Goal: Communication & Community: Answer question/provide support

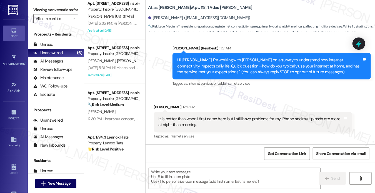
scroll to position [113, 0]
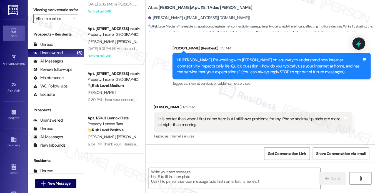
click at [189, 125] on div "It is better than when I first came here but I still have problems for my iPhon…" at bounding box center [251, 122] width 185 height 12
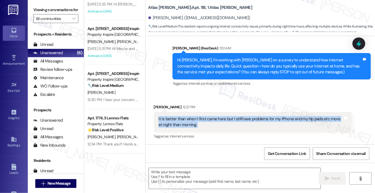
click at [189, 125] on div "It is better than when I first came here but I still have problems for my iPhon…" at bounding box center [251, 122] width 185 height 12
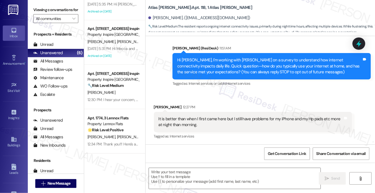
click at [184, 54] on div "Hi Teresa, I'm working with Atlas Alvarado on a survey to understand how intern…" at bounding box center [271, 66] width 198 height 26
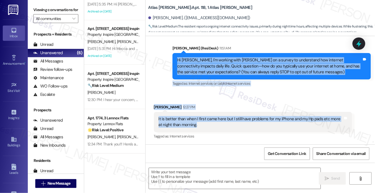
drag, startPoint x: 174, startPoint y: 59, endPoint x: 238, endPoint y: 126, distance: 92.1
click at [238, 126] on div "WO Lease started Aug 23, 2025 at 8:00 PM Show details Announcement, sent via SM…" at bounding box center [260, 90] width 230 height 108
copy div "Hi Teresa, I'm working with Atlas Alvarado on a survey to understand how intern…"
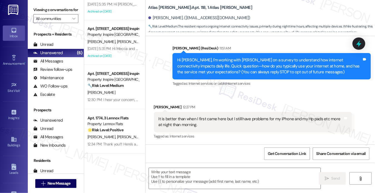
drag, startPoint x: 43, startPoint y: 5, endPoint x: 52, endPoint y: 12, distance: 11.1
click at [43, 6] on label "Viewing conversations for" at bounding box center [55, 10] width 45 height 9
click at [186, 181] on textarea at bounding box center [235, 178] width 172 height 21
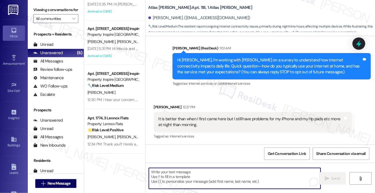
paste textarea "Hi Teresa, thank you for sharing that — I’m glad to hear the service has improv…"
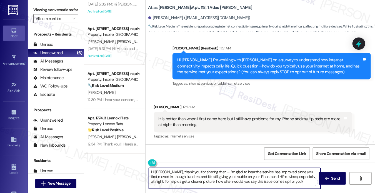
click at [161, 104] on div "Received via SMS Teresa Johnson 12:27 PM It is better than when I first came he…" at bounding box center [253, 122] width 207 height 44
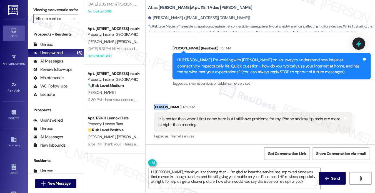
click at [161, 104] on div "Received via SMS Teresa Johnson 12:27 PM It is better than when I first came he…" at bounding box center [253, 122] width 207 height 44
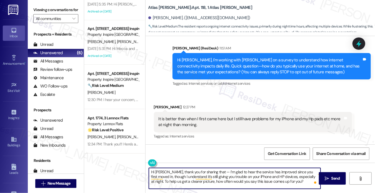
drag, startPoint x: 211, startPoint y: 171, endPoint x: 207, endPoint y: 171, distance: 4.7
click at [207, 171] on textarea "Hi Teresa, thank you for sharing that — I’m glad to hear the service has improv…" at bounding box center [235, 178] width 172 height 21
click at [211, 170] on textarea "Hi Teresa, thank you for sharing that — I’m glad to hear the service has improv…" at bounding box center [235, 178] width 172 height 21
drag, startPoint x: 211, startPoint y: 170, endPoint x: 207, endPoint y: 171, distance: 4.5
click at [207, 171] on textarea "Hi Teresa, thank you for sharing that — I’m glad to hear the service has improv…" at bounding box center [235, 178] width 172 height 21
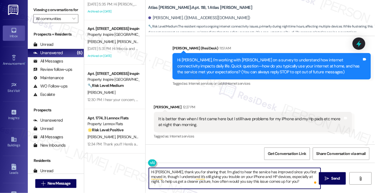
click at [293, 181] on textarea "Hi Teresa, thank you for sharing that. I’m glad to hear the service has improve…" at bounding box center [235, 178] width 172 height 21
drag, startPoint x: 287, startPoint y: 181, endPoint x: 234, endPoint y: 182, distance: 52.8
click at [234, 182] on textarea "Hi Teresa, thank you for sharing that. I’m glad to hear the service has improve…" at bounding box center [235, 178] width 172 height 21
click at [233, 182] on textarea "Hi Teresa, thank you for sharing that. I’m glad to hear the service has improve…" at bounding box center [235, 178] width 172 height 21
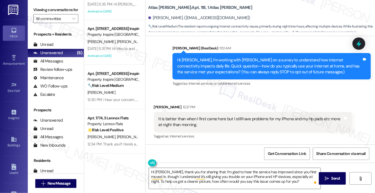
click at [35, 14] on label "Viewing conversations for" at bounding box center [55, 10] width 45 height 9
click at [203, 182] on textarea "Hi Teresa, thank you for sharing that. I’m glad to hear the service has improve…" at bounding box center [235, 178] width 172 height 21
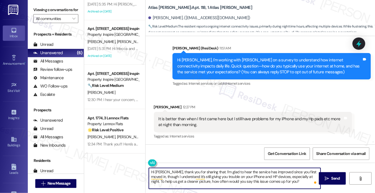
paste textarea "letting me know. You mentioned the connection is better than before but still g…"
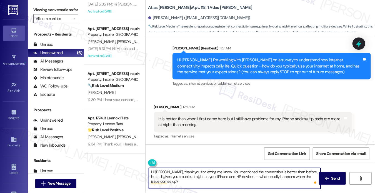
click at [194, 177] on textarea "Hi Teresa, thank you for letting me know. You mentioned the connection is bette…" at bounding box center [235, 178] width 172 height 21
click at [260, 181] on textarea "Hi Teresa, thank you for letting me know. You mentioned the connection is bette…" at bounding box center [235, 178] width 172 height 21
drag, startPoint x: 245, startPoint y: 177, endPoint x: 241, endPoint y: 176, distance: 3.7
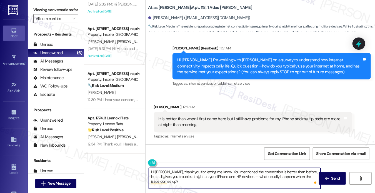
click at [241, 176] on textarea "Hi Teresa, thank you for letting me know. You mentioned the connection is bette…" at bounding box center [235, 178] width 172 height 21
click at [203, 183] on textarea "Hi [PERSON_NAME], thank you for letting me know. You mentioned the connection i…" at bounding box center [235, 178] width 172 height 21
type textarea "Hi [PERSON_NAME], thank you for letting me know. You mentioned the connection i…"
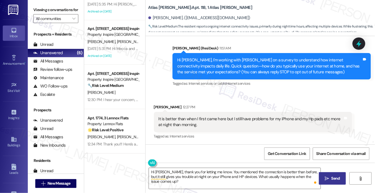
click at [333, 176] on span "Send" at bounding box center [335, 178] width 9 height 6
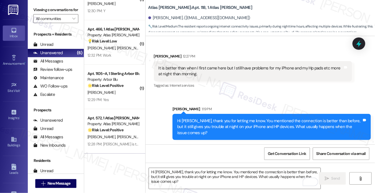
click at [197, 70] on div "It is better than when I first came here but I still have problems for my iPhon…" at bounding box center [251, 71] width 185 height 12
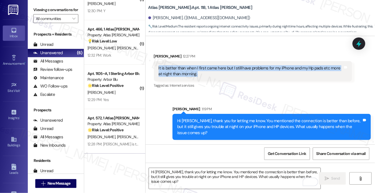
click at [197, 70] on div "It is better than when I first came here but I still have problems for my iPhon…" at bounding box center [251, 71] width 185 height 12
copy div "It is better than when I first came here but I still have problems for my iPhon…"
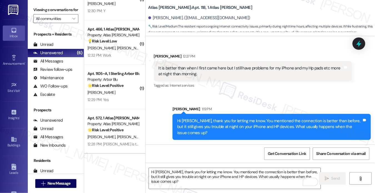
click at [36, 10] on label "Viewing conversations for" at bounding box center [55, 10] width 45 height 9
click at [32, 15] on div "Viewing conversations for All communities " at bounding box center [56, 14] width 56 height 29
click at [281, 153] on span "Get Conversation Link" at bounding box center [287, 154] width 38 height 6
click at [39, 14] on label "Viewing conversations for" at bounding box center [55, 10] width 45 height 9
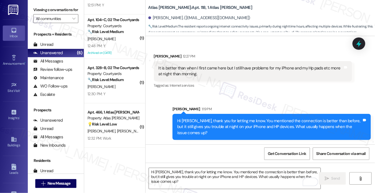
scroll to position [0, 0]
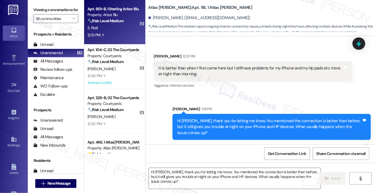
click at [115, 29] on div "S. Rtail" at bounding box center [113, 27] width 52 height 7
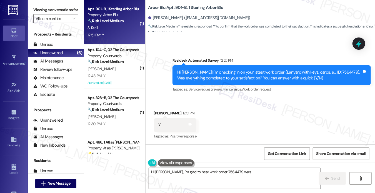
scroll to position [151, 0]
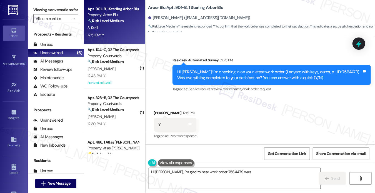
click at [182, 173] on textarea "Hi Sami, I'm glad to hear work order 7564479 was completed to your satisfaction…" at bounding box center [235, 178] width 172 height 21
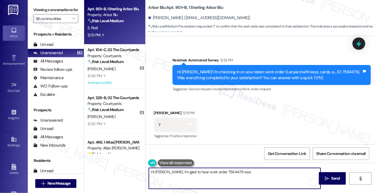
click at [182, 173] on textarea "Hi Sami, I'm glad to hear work order 7564479 was completed to your satisfaction…" at bounding box center [235, 178] width 172 height 21
click at [243, 107] on div "Received via SMS Sami Rtail 12:51 PM Y Tags and notes Tagged as: Positive respo…" at bounding box center [260, 120] width 230 height 47
click at [213, 169] on textarea "Hi Sami, I'm glad to hear work order 7564479 was completed to your satisfaction…" at bounding box center [235, 178] width 172 height 21
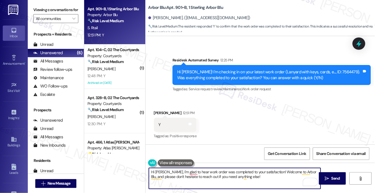
click at [188, 171] on textarea "Hi Sami, I'm glad to hear work order was completed to your satisfaction! Welcom…" at bounding box center [235, 178] width 172 height 21
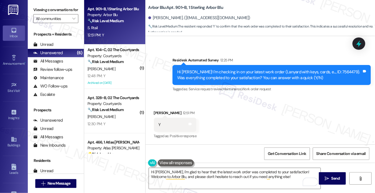
drag, startPoint x: 39, startPoint y: 6, endPoint x: 54, endPoint y: 17, distance: 18.1
click at [39, 6] on label "Viewing conversations for" at bounding box center [55, 10] width 45 height 9
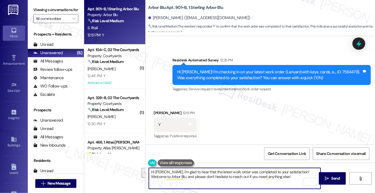
drag, startPoint x: 287, startPoint y: 179, endPoint x: 290, endPoint y: 170, distance: 9.4
click at [290, 170] on textarea "Hi Sami, I'm glad to hear that the latest work order was completed to your sati…" at bounding box center [235, 178] width 172 height 21
paste textarea "If I may also ask....has {{property}} been living up to your expectations so fa…"
click at [276, 174] on textarea "Hi Sami, I'm glad to hear that the latest work order was completed to your sati…" at bounding box center [235, 178] width 172 height 21
type textarea "Hi Sami, I'm glad to hear that the latest work order was completed to your sati…"
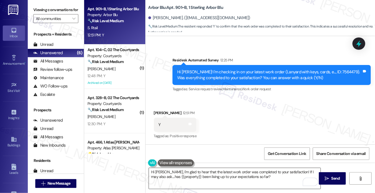
drag, startPoint x: 329, startPoint y: 178, endPoint x: 297, endPoint y: 176, distance: 32.0
click at [297, 176] on div "Hi Sami, I'm glad to hear that the latest work order was completed to your sati…" at bounding box center [260, 184] width 230 height 42
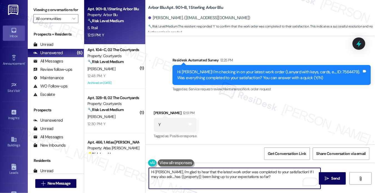
click at [285, 172] on textarea "Hi Sami, I'm glad to hear that the latest work order was completed to your sati…" at bounding box center [235, 178] width 172 height 21
click at [330, 181] on span "Send" at bounding box center [335, 178] width 11 height 6
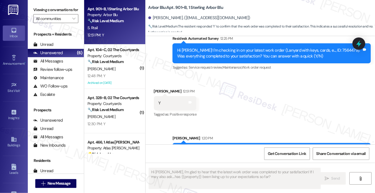
scroll to position [195, 0]
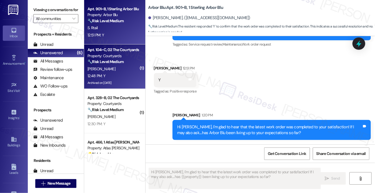
click at [133, 77] on div "12:48 PM: Y 12:48 PM: Y" at bounding box center [113, 75] width 52 height 7
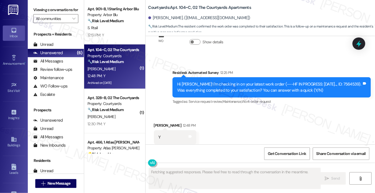
scroll to position [1417, 0]
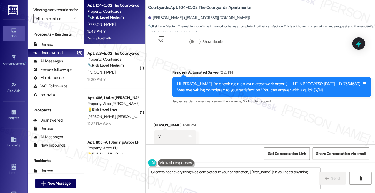
click at [45, 11] on label "Viewing conversations for" at bounding box center [55, 10] width 45 height 9
click at [44, 13] on label "Viewing conversations for" at bounding box center [55, 10] width 45 height 9
click at [208, 182] on textarea "Great to hear everything was completed to your satisfaction, {{first_name}}! If…" at bounding box center [235, 178] width 172 height 21
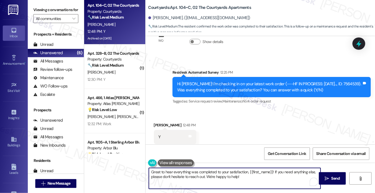
click at [208, 182] on textarea "Great to hear everything was completed to your satisfaction, {{first_name}}! If…" at bounding box center [235, 178] width 172 height 21
click at [267, 178] on textarea "Great to hear everything was completed to your satisfaction, {{first_name}}! If…" at bounding box center [235, 178] width 172 height 21
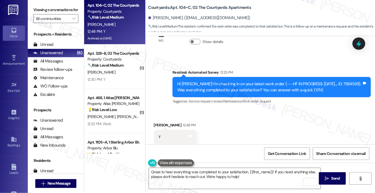
drag, startPoint x: 46, startPoint y: 9, endPoint x: 91, endPoint y: 37, distance: 53.9
click at [46, 9] on label "Viewing conversations for" at bounding box center [55, 10] width 45 height 9
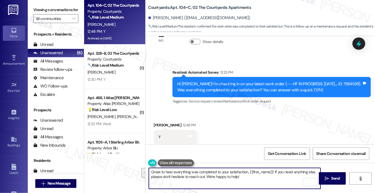
drag, startPoint x: 273, startPoint y: 181, endPoint x: 273, endPoint y: 172, distance: 9.2
click at [273, 172] on textarea "Great to hear everything was completed to your satisfaction, {{first_name}}! If…" at bounding box center [235, 178] width 172 height 21
paste textarea "I may also ask....has {{property}} been living up to your expectations so far?"
click at [257, 175] on textarea "Great to hear everything was completed to your satisfaction, {{first_name}}! If…" at bounding box center [235, 178] width 172 height 21
type textarea "Great to hear everything was completed to your satisfaction, {{first_name}}! If…"
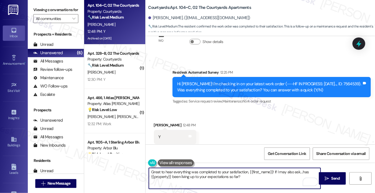
click at [250, 81] on div "Hi Arsha! I'm checking in on your latest work order (---HF IN PROGRESS: 09-19-2…" at bounding box center [269, 87] width 185 height 12
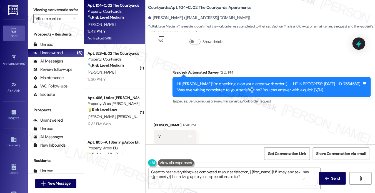
click at [250, 81] on div "Hi Arsha! I'm checking in on your latest work order (---HF IN PROGRESS: 09-19-2…" at bounding box center [269, 87] width 185 height 12
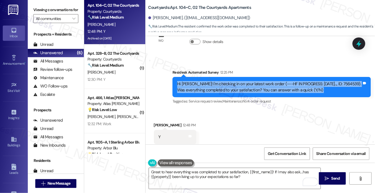
click at [250, 81] on div "Hi Arsha! I'm checking in on your latest work order (---HF IN PROGRESS: 09-19-2…" at bounding box center [269, 87] width 185 height 12
click at [328, 179] on icon "" at bounding box center [327, 178] width 4 height 4
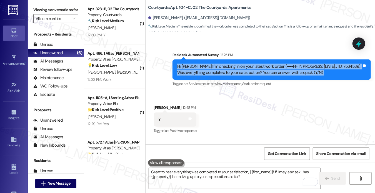
scroll to position [1461, 0]
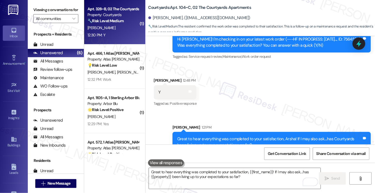
click at [117, 29] on div "L. Bourgeois" at bounding box center [113, 27] width 52 height 7
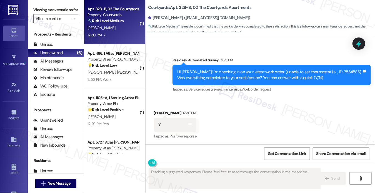
scroll to position [151, 0]
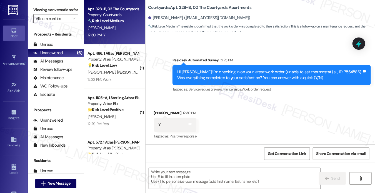
click at [284, 72] on div "Hi Lily! I'm checking in on your latest work order (unable to set thermostat (s…" at bounding box center [269, 75] width 185 height 12
click at [42, 14] on label "Viewing conversations for" at bounding box center [55, 10] width 45 height 9
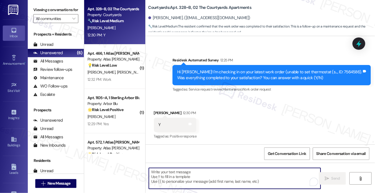
click at [187, 181] on textarea "To enrich screen reader interactions, please activate Accessibility in Grammarl…" at bounding box center [235, 178] width 172 height 21
paste textarea "Hi {{first_name}}! I'm glad to hear that the latest work order was completed to…"
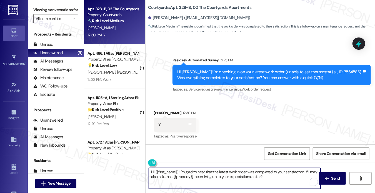
click at [222, 171] on textarea "Hi {{first_name}}! I'm glad to hear that the latest work order was completed to…" at bounding box center [235, 178] width 172 height 21
type textarea "Hi {{first_name}}! I'm glad to hear that the thermostat work order was complete…"
click at [279, 177] on textarea "Hi {{first_name}}! I'm glad to hear that the thermostat work order was complete…" at bounding box center [235, 178] width 172 height 21
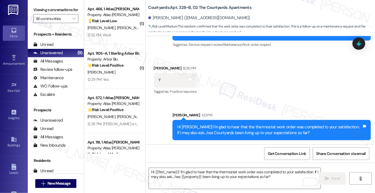
click at [111, 66] on strong "🌟 Risk Level: Positive" at bounding box center [105, 65] width 36 height 5
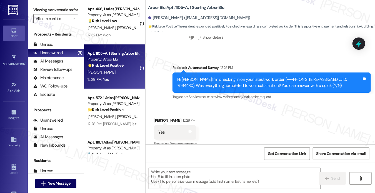
scroll to position [140, 0]
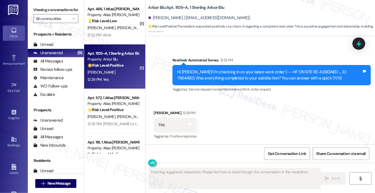
click at [221, 72] on div "Hi Kendra! I'm checking in on your latest work order (---HF ON SITE RE-ASSIGNED…" at bounding box center [269, 75] width 185 height 12
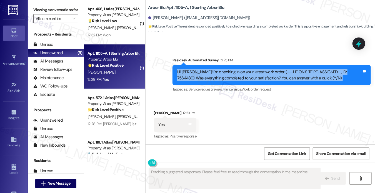
click at [221, 72] on div "Hi Kendra! I'm checking in on your latest work order (---HF ON SITE RE-ASSIGNED…" at bounding box center [269, 75] width 185 height 12
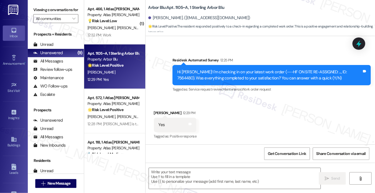
click at [42, 12] on label "Viewing conversations for" at bounding box center [55, 10] width 45 height 9
click at [169, 174] on textarea at bounding box center [235, 178] width 172 height 21
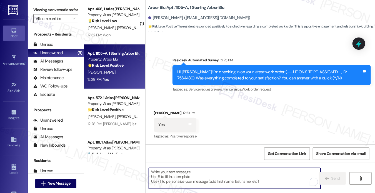
paste textarea "Hi {{first_name}}! I'm glad to hear that the latest work order was completed to…"
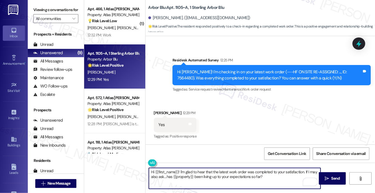
click at [207, 177] on textarea "Hi {{first_name}}! I'm glad to hear that the latest work order was completed to…" at bounding box center [235, 178] width 172 height 21
type textarea "Hi {{first_name}}! I'm glad to hear that the latest work order was completed to…"
click at [325, 175] on span " Send" at bounding box center [331, 178] width 17 height 6
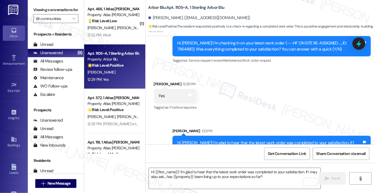
scroll to position [184, 0]
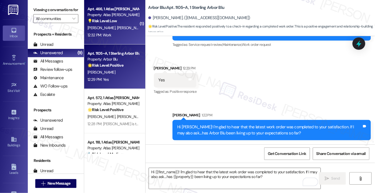
click at [119, 36] on div "12:32 PM: Work 12:32 PM: Work" at bounding box center [113, 35] width 52 height 7
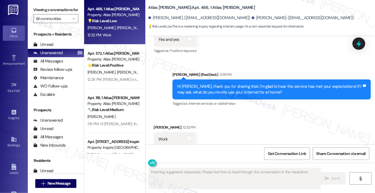
scroll to position [126, 0]
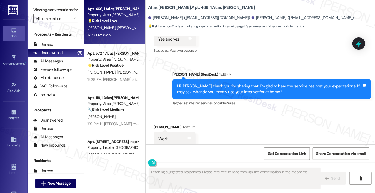
click at [228, 83] on div "Hi Shannon, thank you for sharing that. I’m glad to hear the service has met yo…" at bounding box center [269, 89] width 185 height 12
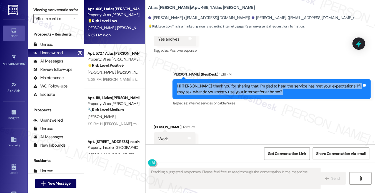
click at [228, 83] on div "Hi Shannon, thank you for sharing that. I’m glad to hear the service has met yo…" at bounding box center [269, 89] width 185 height 12
click at [219, 86] on div "Hi Shannon, thank you for sharing that. I’m glad to hear the service has met yo…" at bounding box center [269, 89] width 185 height 12
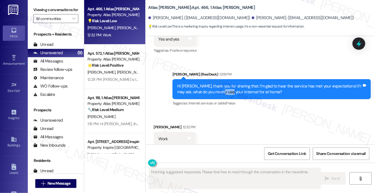
click at [219, 86] on div "Hi Shannon, thank you for sharing that. I’m glad to hear the service has met yo…" at bounding box center [269, 89] width 185 height 12
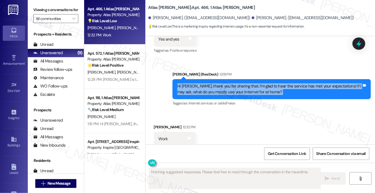
click at [219, 86] on div "Hi Shannon, thank you for sharing that. I’m glad to hear the service has met yo…" at bounding box center [269, 89] width 185 height 12
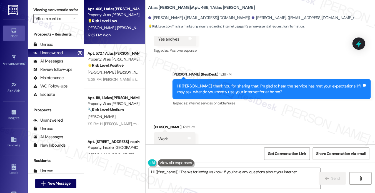
click at [255, 121] on div "Received via SMS Shannon Ford 12:32 PM Work Tags and notes" at bounding box center [260, 131] width 230 height 39
drag, startPoint x: 39, startPoint y: 11, endPoint x: 58, endPoint y: 26, distance: 24.1
click at [39, 11] on label "Viewing conversations for" at bounding box center [55, 10] width 45 height 9
click at [222, 179] on textarea "Hi {{first_name}}! Thanks for letting us know. If you have any questions about …" at bounding box center [235, 178] width 172 height 21
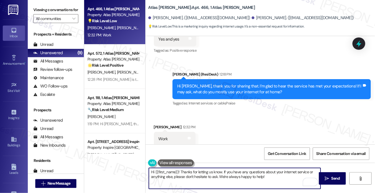
drag, startPoint x: 179, startPoint y: 172, endPoint x: 132, endPoint y: 171, distance: 46.9
click at [132, 171] on div "Apt. 466, 1 Atlas Alvarado Property: Atlas Alvarado 💡 Risk Level: Low This is a…" at bounding box center [229, 96] width 291 height 193
drag, startPoint x: 245, startPoint y: 178, endPoint x: 193, endPoint y: 170, distance: 52.7
click at [193, 170] on textarea "Thanks for letting us know. If you have any questions about your internet servi…" at bounding box center [235, 178] width 172 height 21
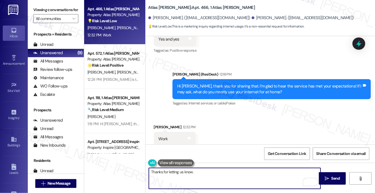
paste textarea "Does the included service feel like good value?"
click at [210, 173] on textarea "Thanks for letting us know. Does the included service feel like good value?" at bounding box center [235, 178] width 172 height 21
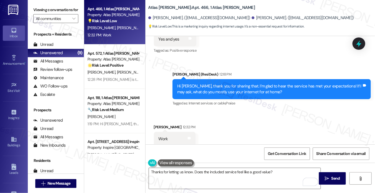
drag, startPoint x: 46, startPoint y: 15, endPoint x: 49, endPoint y: 16, distance: 3.2
click at [46, 14] on label "Viewing conversations for" at bounding box center [55, 10] width 45 height 9
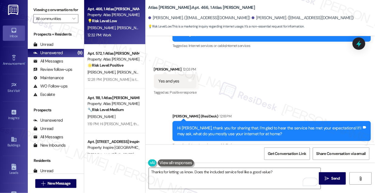
scroll to position [43, 0]
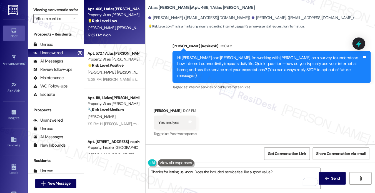
click at [46, 10] on label "Viewing conversations for" at bounding box center [55, 10] width 45 height 9
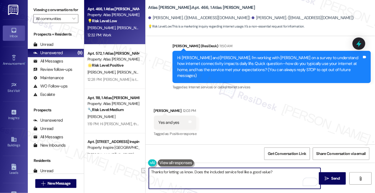
drag, startPoint x: 280, startPoint y: 174, endPoint x: 194, endPoint y: 173, distance: 86.1
click at [194, 173] on textarea "Thanks for letting us know. Does the included service feel like a good value?" at bounding box center [235, 178] width 172 height 21
paste textarea "How does this compare to internet service at your previous homes"
type textarea "Thanks for letting us know. How does this compare to internet service at your p…"
click at [160, 115] on div "Yes and yes Tags and notes" at bounding box center [175, 122] width 43 height 14
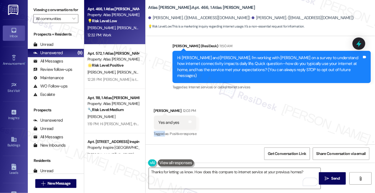
click at [160, 115] on div "Yes and yes Tags and notes" at bounding box center [175, 122] width 43 height 14
click at [157, 108] on div "Shannon Ford 12:03 PM" at bounding box center [175, 112] width 43 height 8
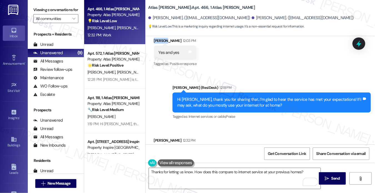
scroll to position [126, 0]
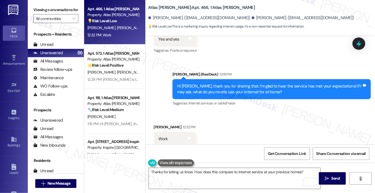
click at [223, 83] on div "Hi Shannon, thank you for sharing that. I’m glad to hear the service has met yo…" at bounding box center [269, 89] width 185 height 12
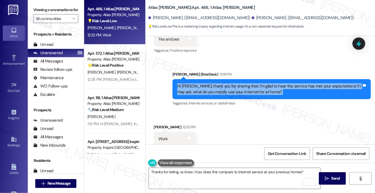
click at [223, 83] on div "Hi Shannon, thank you for sharing that. I’m glad to hear the service has met yo…" at bounding box center [269, 89] width 185 height 12
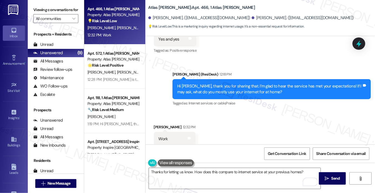
click at [39, 12] on label "Viewing conversations for" at bounding box center [55, 10] width 45 height 9
drag, startPoint x: 326, startPoint y: 175, endPoint x: 284, endPoint y: 170, distance: 42.4
click at [284, 170] on div "Thanks for letting us know. How does this compare to internet service at your p…" at bounding box center [260, 184] width 230 height 42
click at [36, 7] on label "Viewing conversations for" at bounding box center [55, 10] width 45 height 9
click at [321, 175] on button " Send" at bounding box center [332, 178] width 27 height 12
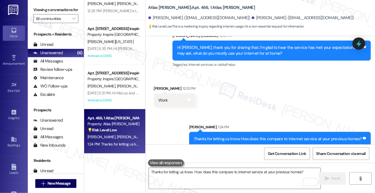
scroll to position [0, 0]
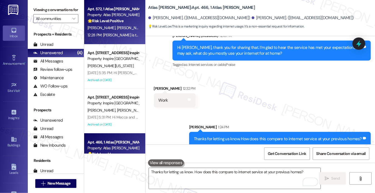
click at [110, 24] on div "🌟 Risk Level: Positive The conversation is about a survey on internet connectiv…" at bounding box center [112, 21] width 51 height 6
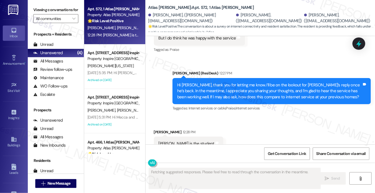
scroll to position [293, 0]
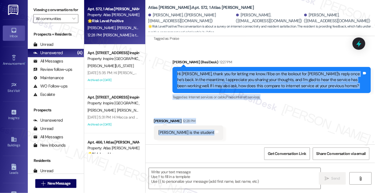
drag, startPoint x: 174, startPoint y: 74, endPoint x: 267, endPoint y: 132, distance: 109.6
click at [267, 132] on div "Lease started [DATE] 8:00 PM Announcement, sent via SMS [PERSON_NAME] (ResiDesk…" at bounding box center [260, 90] width 230 height 108
copy div "Hi Kim, thank you for letting me know. I’ll be on the lookout for Kenneth’s rep…"
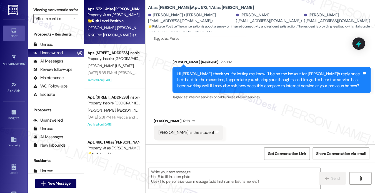
click at [44, 12] on label "Viewing conversations for" at bounding box center [55, 10] width 45 height 9
click at [44, 13] on label "Viewing conversations for" at bounding box center [55, 10] width 45 height 9
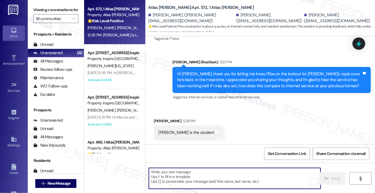
click at [188, 184] on textarea "To enrich screen reader interactions, please activate Accessibility in Grammarl…" at bounding box center [235, 178] width 172 height 21
paste textarea "Hi Kim, thank you for clarifying — I’ll make sure to follow up with Ryan direct…"
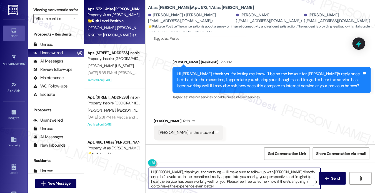
click at [199, 175] on textarea "Hi Kim, thank you for clarifying — I’ll make sure to follow up with Ryan direct…" at bounding box center [235, 178] width 172 height 21
click at [198, 175] on textarea "Hi Kim, thank you for clarifying — I’ll make sure to follow up with Ryan direct…" at bounding box center [235, 178] width 172 height 21
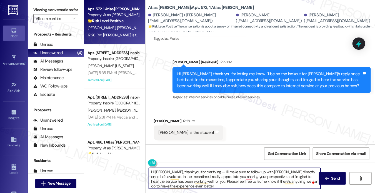
click at [224, 174] on textarea "Hi Kim, thank you for clarifying — I’ll make sure to follow up with Ryan direct…" at bounding box center [235, 178] width 172 height 21
drag, startPoint x: 202, startPoint y: 172, endPoint x: 137, endPoint y: 171, distance: 65.5
click at [137, 171] on div "Apt. 572, 1 Atlas Alvarado Property: Atlas Alvarado 🌟 Risk Level: Positive The …" at bounding box center [229, 96] width 291 height 193
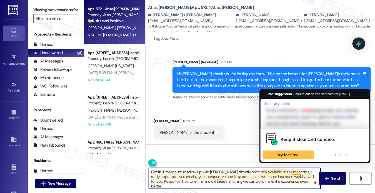
click at [292, 171] on textarea "Got it! I’ll make sure to follow up with Ryan directly once he’s available. In …" at bounding box center [235, 178] width 172 height 21
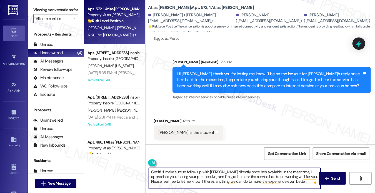
scroll to position [293, 0]
click at [194, 174] on textarea "Got it! I’ll make sure to follow up with Ryan directly once he’s available. In …" at bounding box center [235, 178] width 172 height 21
click at [171, 174] on textarea "Got it! I’ll make sure to follow up with Ryan directly once he’s available. In …" at bounding box center [235, 178] width 172 height 21
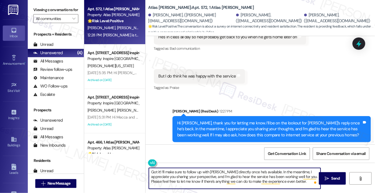
scroll to position [210, 0]
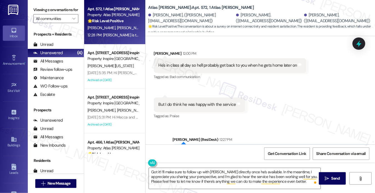
click at [206, 112] on div "But I do think he was happy with the service Tags and notes" at bounding box center [199, 104] width 91 height 14
click at [202, 65] on div "He's in class all day so he'll probably get back to you when he gets home later…" at bounding box center [230, 65] width 152 height 14
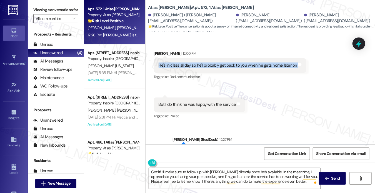
click at [202, 65] on div "He's in class all day so he'll probably get back to you when he gets home later…" at bounding box center [230, 65] width 152 height 14
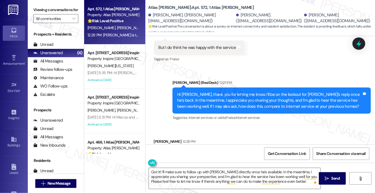
scroll to position [293, 0]
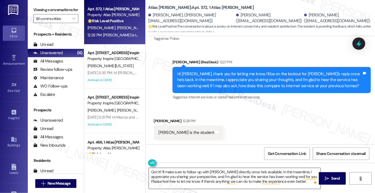
click at [282, 182] on textarea "Got it! I’ll make sure to follow up with Ryan directly once he’s available. In …" at bounding box center [235, 178] width 172 height 21
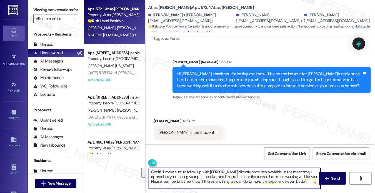
drag, startPoint x: 290, startPoint y: 177, endPoint x: 165, endPoint y: 172, distance: 125.9
click at [165, 172] on textarea "Got it! I’ll make sure to follow up with Ryan directly once he’s available. In …" at bounding box center [235, 178] width 172 height 21
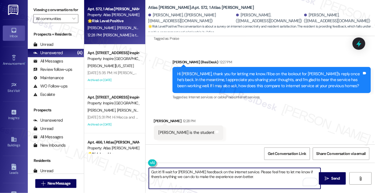
click at [244, 178] on textarea "Got it! I’ll wait for [PERSON_NAME] feedback on the internet service. Please fe…" at bounding box center [235, 178] width 172 height 21
type textarea "Got it! I’ll wait for [PERSON_NAME] feedback on the internet service. Please fe…"
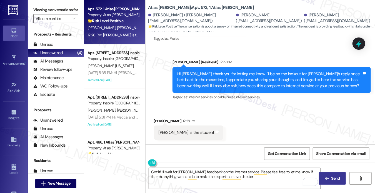
click at [323, 177] on button " Send" at bounding box center [332, 178] width 27 height 12
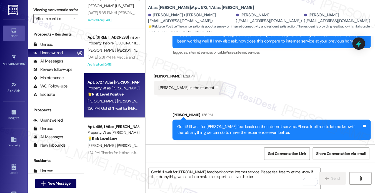
scroll to position [24, 0]
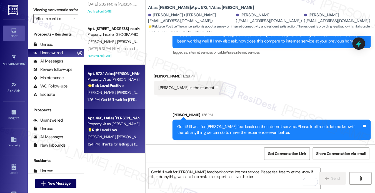
click at [122, 143] on div "1:24 PM: Thanks for letting us know. How does this compare to internet service …" at bounding box center [170, 144] width 166 height 5
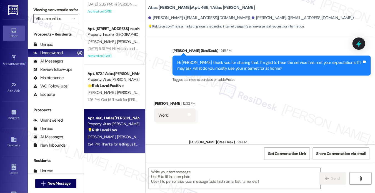
scroll to position [173, 0]
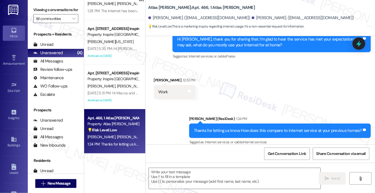
click at [39, 4] on div "Viewing conversations for All communities " at bounding box center [56, 14] width 56 height 29
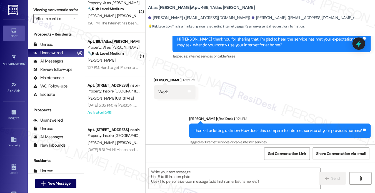
scroll to position [0, 0]
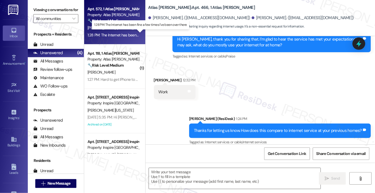
click at [113, 34] on div "1:28 PM: The Internet has been fine a few times I've been over there 1:28 PM: T…" at bounding box center [140, 34] width 107 height 5
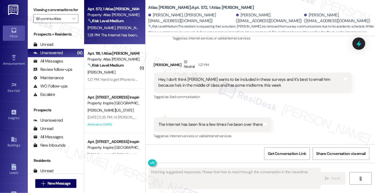
scroll to position [443, 0]
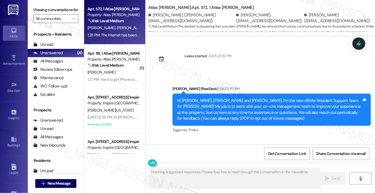
scroll to position [443, 0]
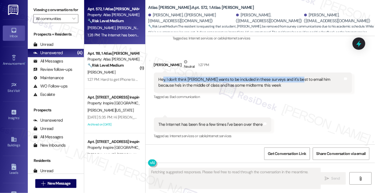
drag, startPoint x: 0, startPoint y: 0, endPoint x: 295, endPoint y: 78, distance: 305.6
click at [295, 78] on div "Hey, I don't think [PERSON_NAME] wants to be included in these surveys and it's…" at bounding box center [251, 83] width 185 height 12
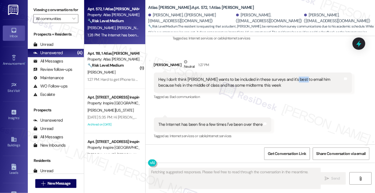
click at [295, 78] on div "Hey, I don't think [PERSON_NAME] wants to be included in these surveys and it's…" at bounding box center [251, 83] width 185 height 12
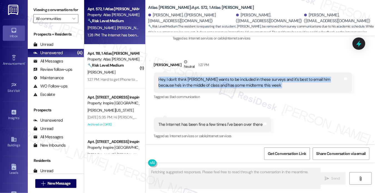
click at [295, 78] on div "Hey, I don't think [PERSON_NAME] wants to be included in these surveys and it's…" at bounding box center [251, 83] width 185 height 12
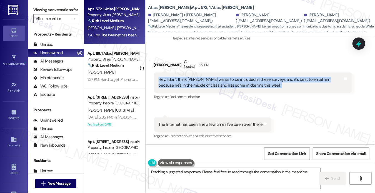
click at [193, 84] on div "Hey, I don't think [PERSON_NAME] wants to be included in these surveys and it's…" at bounding box center [251, 83] width 185 height 12
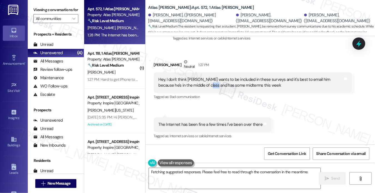
click at [193, 84] on div "Hey, I don't think [PERSON_NAME] wants to be included in these surveys and it's…" at bounding box center [251, 83] width 185 height 12
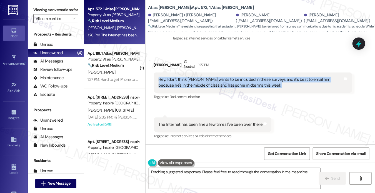
click at [193, 84] on div "Hey, I don't think [PERSON_NAME] wants to be included in these surveys and it's…" at bounding box center [251, 83] width 185 height 12
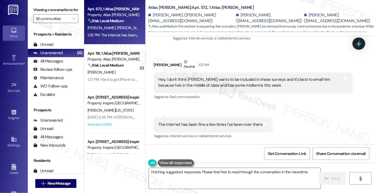
click at [177, 125] on div "The Internet has been fine a few times I've been over there" at bounding box center [211, 125] width 104 height 6
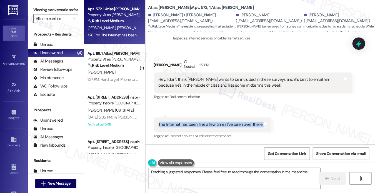
click at [177, 125] on div "The Internet has been fine a few times I've been over there" at bounding box center [211, 125] width 104 height 6
click at [181, 125] on div "The Internet has been fine a few times I've been over there" at bounding box center [211, 125] width 104 height 6
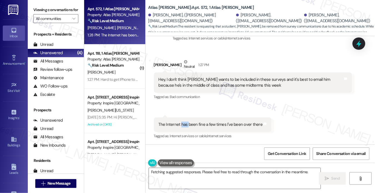
click at [181, 125] on div "The Internet has been fine a few times I've been over there" at bounding box center [211, 125] width 104 height 6
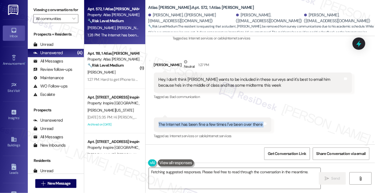
click at [181, 125] on div "The Internet has been fine a few times I've been over there" at bounding box center [211, 125] width 104 height 6
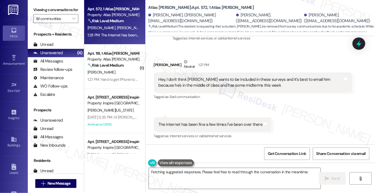
click at [191, 78] on div "Hey, I don't think [PERSON_NAME] wants to be included in these surveys and it's…" at bounding box center [251, 83] width 185 height 12
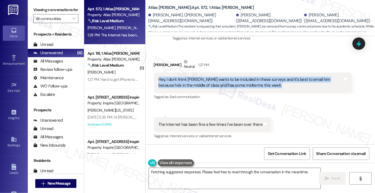
click at [191, 78] on div "Hey, I don't think [PERSON_NAME] wants to be included in these surveys and it's…" at bounding box center [251, 83] width 185 height 12
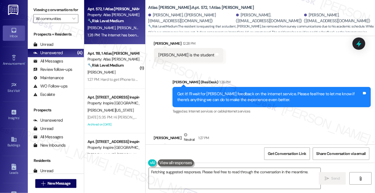
scroll to position [360, 0]
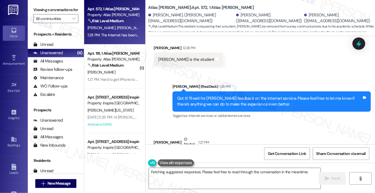
click at [187, 102] on div "Got it! I’ll wait for [PERSON_NAME] feedback on the internet service. Please fe…" at bounding box center [269, 102] width 185 height 12
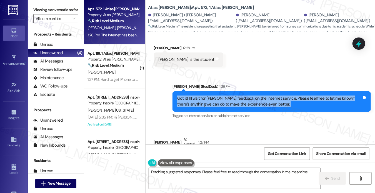
click at [187, 102] on div "Got it! I’ll wait for [PERSON_NAME] feedback on the internet service. Please fe…" at bounding box center [269, 102] width 185 height 12
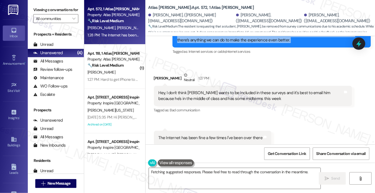
scroll to position [443, 0]
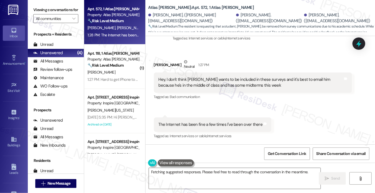
click at [162, 86] on div "Hey, I don't think [PERSON_NAME] wants to be included in these surveys and it's…" at bounding box center [251, 83] width 185 height 12
click at [164, 88] on div "Hey, I don't think [PERSON_NAME] wants to be included in these surveys and it's…" at bounding box center [251, 83] width 185 height 12
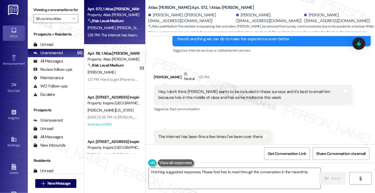
scroll to position [416, 0]
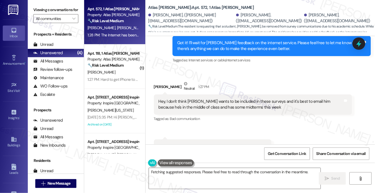
click at [280, 60] on div "[PERSON_NAME] (ResiDesk) 1:26 PM Got it! I’ll wait for [PERSON_NAME] feedback o…" at bounding box center [271, 46] width 198 height 36
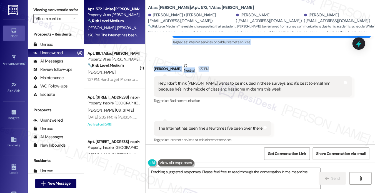
scroll to position [443, 0]
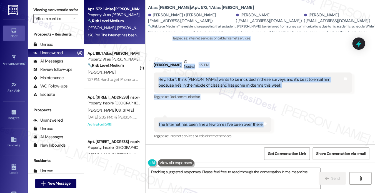
drag, startPoint x: 176, startPoint y: 48, endPoint x: 265, endPoint y: 125, distance: 118.0
click at [265, 125] on div "Lease started [DATE] 8:00 PM Announcement, sent via SMS [PERSON_NAME] (ResiDesk…" at bounding box center [260, 90] width 230 height 108
copy div "Got it! I’ll wait for [PERSON_NAME] feedback on the internet service. Please fe…"
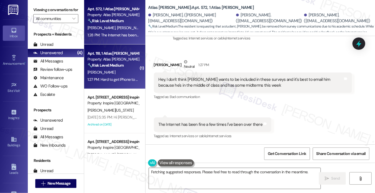
drag, startPoint x: 40, startPoint y: 9, endPoint x: 91, endPoint y: 57, distance: 70.1
click at [40, 9] on label "Viewing conversations for" at bounding box center [55, 10] width 45 height 9
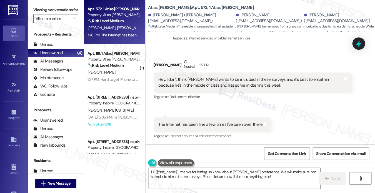
click at [201, 171] on textarea "Hi {{first_name}}, thanks for letting us know about [PERSON_NAME] preference. W…" at bounding box center [235, 178] width 172 height 21
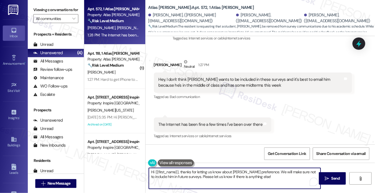
click at [256, 174] on textarea "Hi {{first_name}}, thanks for letting us know about [PERSON_NAME] preference. W…" at bounding box center [235, 178] width 172 height 21
click at [263, 179] on textarea "Hi {{first_name}}, thanks for letting us know about [PERSON_NAME] preference. W…" at bounding box center [235, 178] width 172 height 21
drag, startPoint x: 180, startPoint y: 171, endPoint x: 111, endPoint y: 165, distance: 68.8
click at [111, 165] on div "Apt. 572, 1 Atlas [PERSON_NAME] Property: [PERSON_NAME] 🔧 Risk Level: Medium Th…" at bounding box center [229, 96] width 291 height 193
drag, startPoint x: 233, startPoint y: 171, endPoint x: 282, endPoint y: 167, distance: 48.7
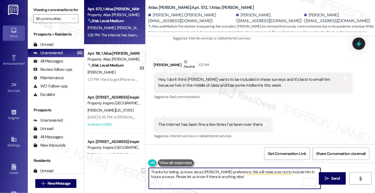
click at [282, 167] on div "Thanks for letting us know about [PERSON_NAME] preference. We will make sure no…" at bounding box center [260, 184] width 230 height 42
click at [251, 175] on textarea "Thanks for letting us know about [PERSON_NAME] preference. We will make sure no…" at bounding box center [235, 178] width 172 height 21
paste textarea "thank you for letting me know — I completely understand. I’ll make sure [PERSON…"
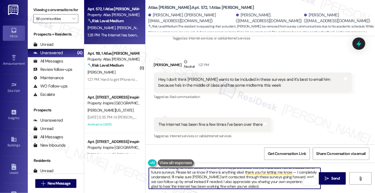
scroll to position [4, 0]
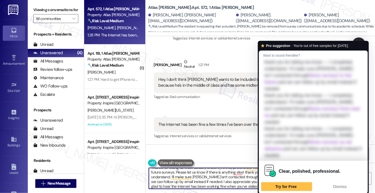
click at [262, 183] on textarea "Thanks for letting us know about [PERSON_NAME] preference. We will make sure no…" at bounding box center [235, 178] width 172 height 21
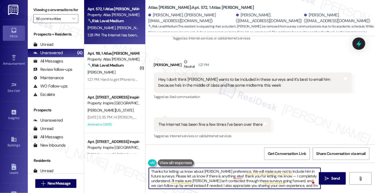
scroll to position [0, 0]
click at [223, 170] on textarea "Thanks for letting us know about [PERSON_NAME] preference. We will make sure no…" at bounding box center [235, 178] width 172 height 21
click at [260, 175] on textarea "Thanks for letting us know about [PERSON_NAME] preference. We will make sure no…" at bounding box center [235, 178] width 172 height 21
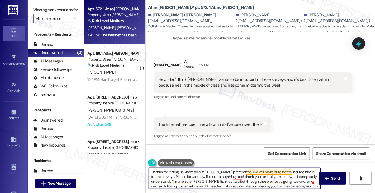
click at [262, 172] on textarea "Thanks for letting us know about [PERSON_NAME] preference. We will make sure no…" at bounding box center [235, 178] width 172 height 21
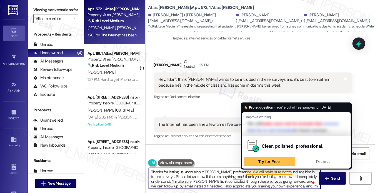
click at [262, 172] on textarea "Thanks for letting us know about [PERSON_NAME] preference. We will make sure no…" at bounding box center [235, 178] width 172 height 21
click at [225, 174] on textarea "Thanks for letting us know about [PERSON_NAME] preference. We will make sure no…" at bounding box center [235, 178] width 172 height 21
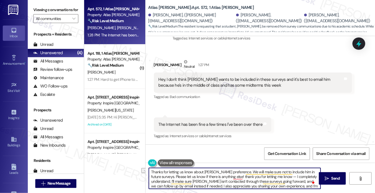
drag, startPoint x: 233, startPoint y: 171, endPoint x: 175, endPoint y: 171, distance: 58.0
click at [175, 171] on textarea "Thanks for letting us know about [PERSON_NAME] preference. We will make sure no…" at bounding box center [235, 178] width 172 height 21
click at [181, 175] on textarea "Thanks for letting us know about [PERSON_NAME] preference. We will make sure no…" at bounding box center [235, 178] width 172 height 21
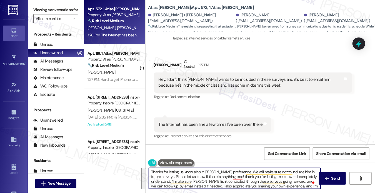
click at [235, 87] on div "Hey, I don't think [PERSON_NAME] wants to be included in these surveys and it's…" at bounding box center [251, 83] width 185 height 12
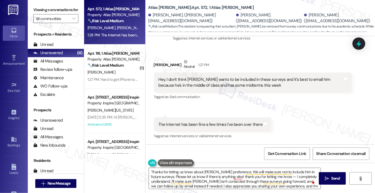
click at [257, 109] on div "Received via SMS [PERSON_NAME] Neutral 1:27 PM Hey, I don't think [PERSON_NAME]…" at bounding box center [260, 95] width 230 height 98
click at [237, 175] on textarea "Thanks for letting us know about [PERSON_NAME] preference. We will make sure no…" at bounding box center [235, 178] width 172 height 21
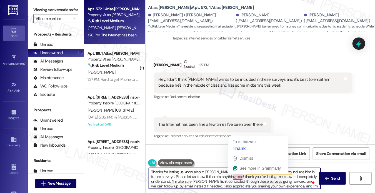
click at [237, 175] on textarea "Thanks for letting us know about [PERSON_NAME] preference. We will make sure no…" at bounding box center [235, 178] width 172 height 21
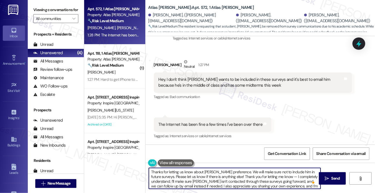
drag, startPoint x: 231, startPoint y: 172, endPoint x: 230, endPoint y: 177, distance: 5.9
click at [230, 177] on textarea "Thanks for letting us know about [PERSON_NAME] preference. We will make sure no…" at bounding box center [235, 178] width 172 height 21
click at [234, 178] on textarea "Thanks for letting us know about [PERSON_NAME] preference. We will make sure no…" at bounding box center [235, 178] width 172 height 21
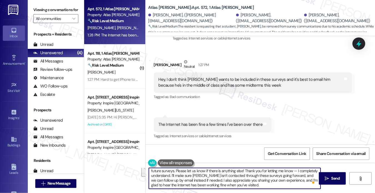
drag, startPoint x: 232, startPoint y: 177, endPoint x: 198, endPoint y: 182, distance: 34.7
click at [198, 182] on textarea "Thanks for letting us know about [PERSON_NAME] preference. We will make sure no…" at bounding box center [235, 178] width 172 height 21
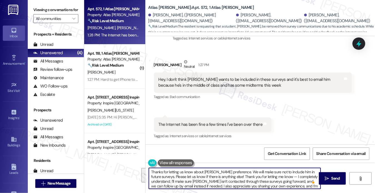
click at [235, 179] on textarea "Thanks for letting us know about [PERSON_NAME] preference. We will make sure no…" at bounding box center [235, 178] width 172 height 21
drag, startPoint x: 233, startPoint y: 176, endPoint x: 233, endPoint y: 172, distance: 4.5
click at [233, 172] on textarea "Thanks for letting us know about [PERSON_NAME] preference. We will make sure no…" at bounding box center [235, 178] width 172 height 21
click at [283, 172] on textarea "Thanks for letting us know about [PERSON_NAME] preference. Thank you for lettin…" at bounding box center [235, 178] width 172 height 21
click at [298, 172] on textarea "Thanks for letting us know about [PERSON_NAME] preference. Thank you for lettin…" at bounding box center [235, 178] width 172 height 21
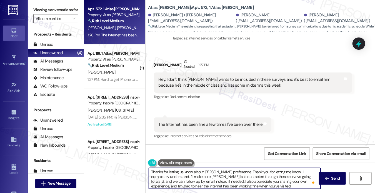
click at [298, 172] on textarea "Thanks for letting us know about [PERSON_NAME] preference. Thank you for lettin…" at bounding box center [235, 178] width 172 height 21
click at [283, 171] on textarea "Thanks for letting us know about [PERSON_NAME] preference. Thank you for lettin…" at bounding box center [235, 178] width 172 height 21
click at [208, 176] on textarea "Thanks for letting us know about [PERSON_NAME] preference. Thank you for lettin…" at bounding box center [235, 178] width 172 height 21
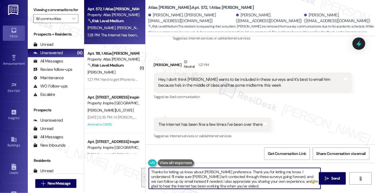
click at [236, 177] on textarea "Thanks for letting us know about [PERSON_NAME] preference. Thank you for lettin…" at bounding box center [235, 178] width 172 height 21
click at [264, 176] on textarea "Thanks for letting us know about [PERSON_NAME] preference. Thank you for lettin…" at bounding box center [235, 178] width 172 height 21
click at [231, 176] on textarea "Thanks for letting us know about [PERSON_NAME] preference. Thank you for lettin…" at bounding box center [235, 178] width 172 height 21
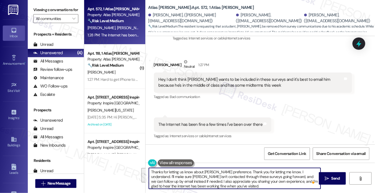
drag, startPoint x: 304, startPoint y: 171, endPoint x: 180, endPoint y: 183, distance: 124.9
click at [180, 183] on textarea "Thanks for letting us know about [PERSON_NAME] preference. Thank you for lettin…" at bounding box center [235, 178] width 172 height 21
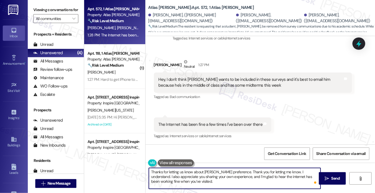
click at [309, 170] on textarea "Thanks for letting us know about [PERSON_NAME] preference. Thank you for lettin…" at bounding box center [235, 178] width 172 height 21
click at [203, 177] on textarea "Thanks for letting us know about [PERSON_NAME] preference. Thank you for lettin…" at bounding box center [235, 178] width 172 height 21
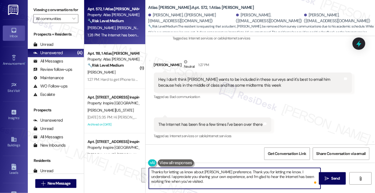
click at [314, 117] on div "Received via SMS [PERSON_NAME] Neutral 1:27 PM Hey, I don't think [PERSON_NAME]…" at bounding box center [260, 95] width 230 height 98
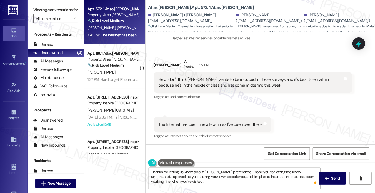
click at [211, 175] on textarea "Thanks for letting us know about [PERSON_NAME] preference. Thank you for lettin…" at bounding box center [235, 178] width 172 height 21
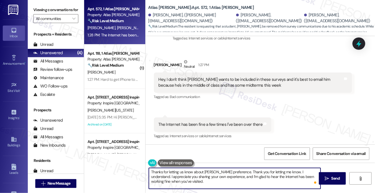
click at [211, 175] on textarea "Thanks for letting us know about [PERSON_NAME] preference. Thank you for lettin…" at bounding box center [235, 178] width 172 height 21
click at [252, 174] on textarea "Thanks for letting us know about [PERSON_NAME] preference. Thank you for lettin…" at bounding box center [235, 178] width 172 height 21
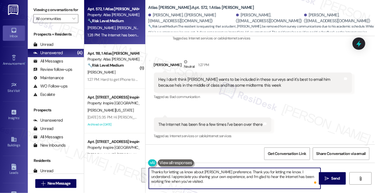
click at [235, 179] on textarea "Thanks for letting us know about [PERSON_NAME] preference. Thank you for lettin…" at bounding box center [235, 178] width 172 height 21
click at [213, 177] on textarea "Thanks for letting us know about [PERSON_NAME] preference. Thank you for lettin…" at bounding box center [235, 178] width 172 height 21
click at [252, 177] on textarea "Thanks for letting us know about [PERSON_NAME] preference. Thank you for lettin…" at bounding box center [235, 178] width 172 height 21
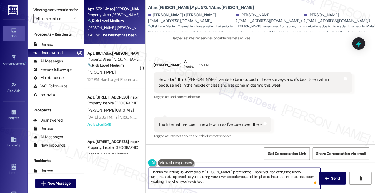
click at [199, 181] on textarea "Thanks for letting us know about [PERSON_NAME] preference. Thank you for lettin…" at bounding box center [235, 178] width 172 height 21
drag, startPoint x: 303, startPoint y: 172, endPoint x: 283, endPoint y: 172, distance: 20.3
click at [283, 172] on textarea "Thanks for letting us know about [PERSON_NAME] preference. Thank you for lettin…" at bounding box center [235, 178] width 172 height 21
click at [205, 177] on textarea "Thanks for letting us know about [PERSON_NAME] preference. Thank you for lettin…" at bounding box center [235, 178] width 172 height 21
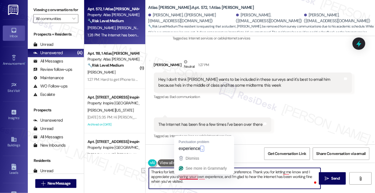
drag, startPoint x: 229, startPoint y: 176, endPoint x: 197, endPoint y: 177, distance: 32.2
click at [197, 177] on textarea "Thanks for letting us know about [PERSON_NAME] preference. Thank you for lettin…" at bounding box center [235, 178] width 172 height 21
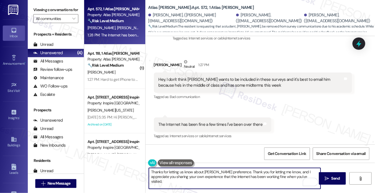
click at [187, 175] on textarea "Thanks for letting us know about [PERSON_NAME] preference. Thank you for lettin…" at bounding box center [235, 178] width 172 height 21
click at [243, 174] on textarea "Thanks for letting us know about [PERSON_NAME] preference. Thank you for lettin…" at bounding box center [235, 178] width 172 height 21
drag, startPoint x: 233, startPoint y: 170, endPoint x: 141, endPoint y: 167, distance: 92.5
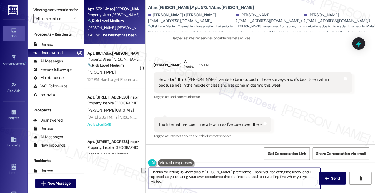
click at [141, 167] on div "Apt. 572, 1 Atlas [PERSON_NAME] Property: [PERSON_NAME] 🔧 Risk Level: Medium Th…" at bounding box center [229, 96] width 291 height 193
click at [220, 177] on textarea "Thank you for letting me know, and I appreciate you sharing your own experience…" at bounding box center [235, 178] width 172 height 21
click at [261, 178] on textarea "Thank you for letting me know, and I appreciate you sharing your own experience…" at bounding box center [235, 178] width 172 height 21
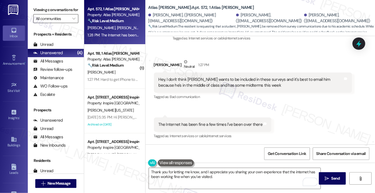
drag, startPoint x: 43, startPoint y: 17, endPoint x: 54, endPoint y: 22, distance: 11.7
click at [43, 14] on label "Viewing conversations for" at bounding box center [55, 10] width 45 height 9
click at [222, 174] on textarea "Thank you for letting me know, and I appreciate you sharing your own experience…" at bounding box center [235, 178] width 172 height 21
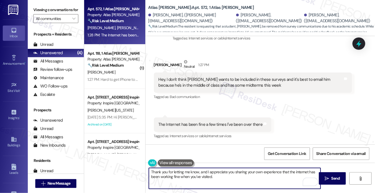
click at [220, 177] on textarea "Thank you for letting me know, and I appreciate you sharing your own experience…" at bounding box center [235, 178] width 172 height 21
drag, startPoint x: 307, startPoint y: 176, endPoint x: 289, endPoint y: 176, distance: 17.8
click at [289, 176] on textarea "Thank you for letting me know, and I appreciate you sharing your own experience…" at bounding box center [235, 178] width 172 height 21
click at [190, 175] on textarea "Thank you for letting me know, and I appreciate you sharing your own experience…" at bounding box center [235, 178] width 172 height 21
click at [156, 64] on div "[PERSON_NAME] Neutral 1:27 PM" at bounding box center [253, 66] width 198 height 14
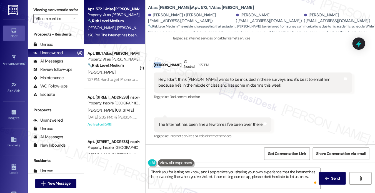
click at [156, 64] on div "[PERSON_NAME] Neutral 1:27 PM" at bounding box center [253, 66] width 198 height 14
copy div "[PERSON_NAME]"
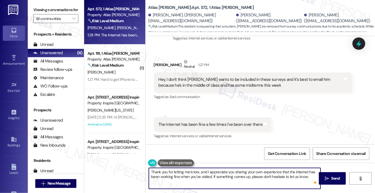
drag, startPoint x: 199, startPoint y: 170, endPoint x: 205, endPoint y: 170, distance: 6.7
click at [199, 170] on textarea "Thank you for letting me know, and I appreciate you sharing your own experience…" at bounding box center [235, 178] width 172 height 21
paste textarea "[PERSON_NAME]"
click at [208, 172] on textarea "Thank you for letting me know, [PERSON_NAME]. and I appreciate you sharing your…" at bounding box center [235, 178] width 172 height 21
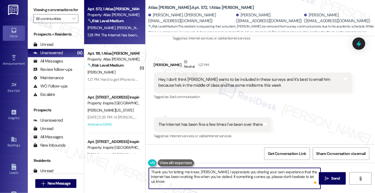
click at [238, 174] on textarea "Thank you for letting me know, [PERSON_NAME]. I appreciate you sharing your own…" at bounding box center [235, 178] width 172 height 21
click at [238, 173] on textarea "Thank you for letting me know, [PERSON_NAME]. I appreciate you sharing your own…" at bounding box center [235, 178] width 172 height 21
click at [233, 175] on textarea "Thank you for letting me know, [PERSON_NAME]. I appreciate you sharing your own…" at bounding box center [235, 178] width 172 height 21
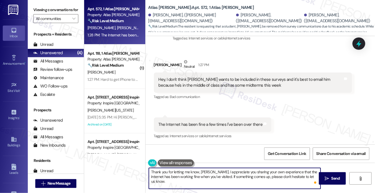
click at [233, 175] on textarea "Thank you for letting me know, [PERSON_NAME]. I appreciate you sharing your own…" at bounding box center [235, 178] width 172 height 21
click at [245, 174] on textarea "Thank you for letting me know, [PERSON_NAME]. I appreciate you sharing your own…" at bounding box center [235, 178] width 172 height 21
type textarea "Thank you for letting me know, [PERSON_NAME]. I appreciate you sharing your own…"
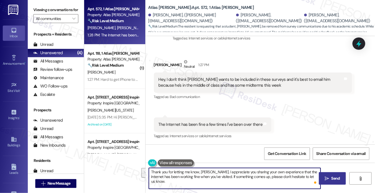
click at [328, 174] on button " Send" at bounding box center [332, 178] width 27 height 12
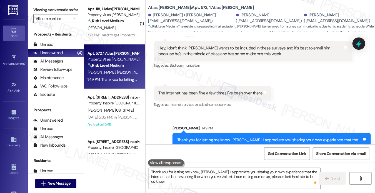
scroll to position [488, 0]
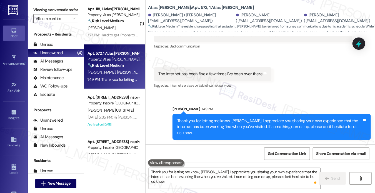
click at [215, 77] on div "The Internet has been fine a few times I've been over there" at bounding box center [211, 74] width 104 height 6
copy div "The Internet has been fine a few times I've been over there Tags and notes"
click at [40, 10] on label "Viewing conversations for" at bounding box center [55, 10] width 45 height 9
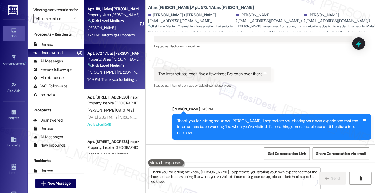
click at [114, 31] on div "[PERSON_NAME]" at bounding box center [113, 27] width 52 height 7
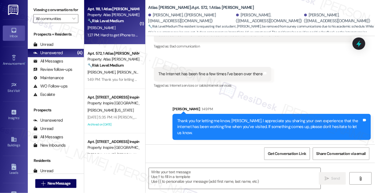
type textarea "Fetching suggested responses. Please feel free to read through the conversation…"
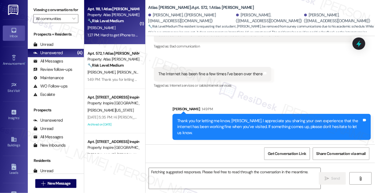
scroll to position [175, 0]
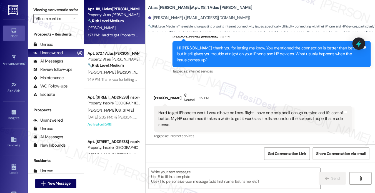
click at [185, 114] on div "Hard to get IPhone to work. I would have no lines. Right I have one only and I …" at bounding box center [251, 119] width 185 height 18
click at [184, 114] on div "Hard to get IPhone to work. I would have no lines. Right I have one only and I …" at bounding box center [251, 119] width 185 height 18
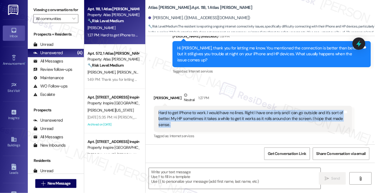
click at [184, 114] on div "Hard to get IPhone to work. I would have no lines. Right I have one only and I …" at bounding box center [251, 119] width 185 height 18
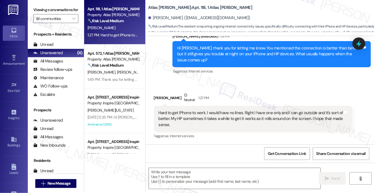
click at [278, 94] on div "[PERSON_NAME] Neutral 1:27 PM" at bounding box center [253, 99] width 198 height 14
click at [215, 114] on div "Hard to get IPhone to work. I would have no lines. Right I have one only and I …" at bounding box center [251, 119] width 185 height 18
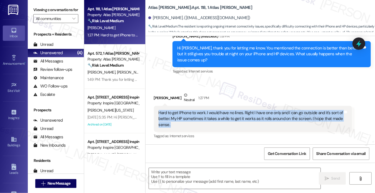
click at [215, 114] on div "Hard to get IPhone to work. I would have no lines. Right I have one only and I …" at bounding box center [251, 119] width 185 height 18
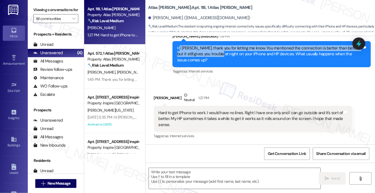
drag, startPoint x: 178, startPoint y: 47, endPoint x: 217, endPoint y: 55, distance: 39.0
click at [217, 55] on div "Hi [PERSON_NAME], thank you for letting me know. You mentioned the connection i…" at bounding box center [269, 54] width 185 height 18
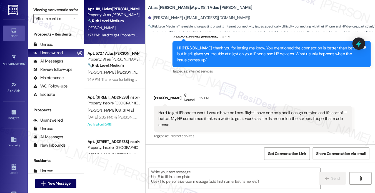
click at [206, 64] on div "Hi [PERSON_NAME], thank you for letting me know. You mentioned the connection i…" at bounding box center [271, 54] width 198 height 26
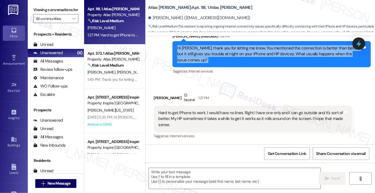
click at [206, 64] on div "Hi [PERSON_NAME], thank you for letting me know. You mentioned the connection i…" at bounding box center [271, 54] width 198 height 26
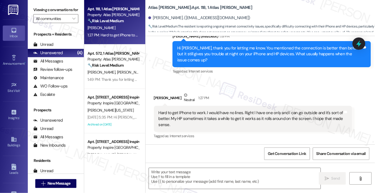
click at [176, 117] on div "Hard to get IPhone to work. I would have no lines. Right I have one only and I …" at bounding box center [251, 119] width 185 height 18
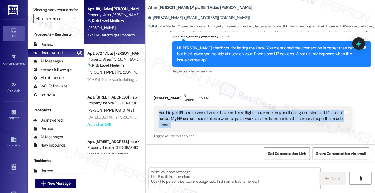
click at [176, 117] on div "Hard to get IPhone to work. I would have no lines. Right I have one only and I …" at bounding box center [251, 119] width 185 height 18
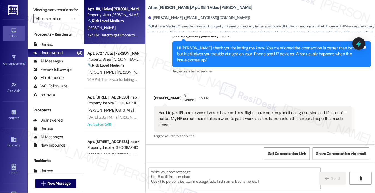
click at [217, 49] on div "Hi [PERSON_NAME], thank you for letting me know. You mentioned the connection i…" at bounding box center [269, 54] width 185 height 18
click at [216, 49] on div "Hi [PERSON_NAME], thank you for letting me know. You mentioned the connection i…" at bounding box center [269, 54] width 185 height 18
click at [211, 112] on div "Hard to get IPhone to work. I would have no lines. Right I have one only and I …" at bounding box center [251, 119] width 185 height 18
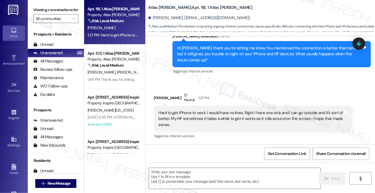
click at [220, 56] on div "Hi [PERSON_NAME], thank you for letting me know. You mentioned the connection i…" at bounding box center [269, 54] width 185 height 18
click at [194, 118] on div "Hard to get IPhone to work. I would have no lines. Right I have one only and I …" at bounding box center [251, 119] width 185 height 18
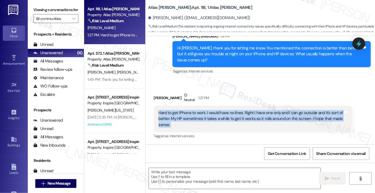
click at [194, 118] on div "Hard to get IPhone to work. I would have no lines. Right I have one only and I …" at bounding box center [251, 119] width 185 height 18
click at [169, 119] on div "Hard to get IPhone to work. I would have no lines. Right I have one only and I …" at bounding box center [251, 119] width 185 height 18
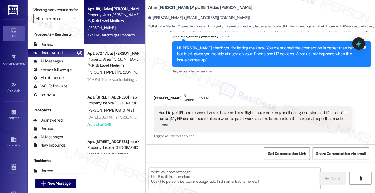
click at [169, 119] on div "Hard to get IPhone to work. I would have no lines. Right I have one only and I …" at bounding box center [251, 119] width 185 height 18
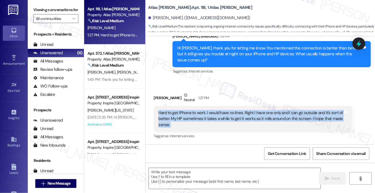
click at [169, 119] on div "Hard to get IPhone to work. I would have no lines. Right I have one only and I …" at bounding box center [251, 119] width 185 height 18
click at [238, 116] on div "Hard to get IPhone to work. I would have no lines. Right I have one only and I …" at bounding box center [251, 119] width 185 height 18
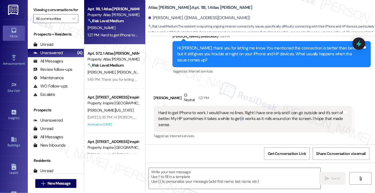
click at [238, 116] on div "Hard to get IPhone to work. I would have no lines. Right I have one only and I …" at bounding box center [251, 119] width 185 height 18
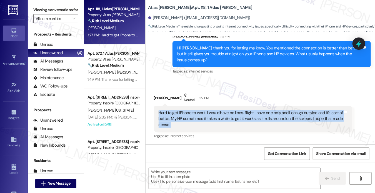
click at [238, 116] on div "Hard to get IPhone to work. I would have no lines. Right I have one only and I …" at bounding box center [251, 119] width 185 height 18
click at [233, 112] on div "Hard to get IPhone to work. I would have no lines. Right I have one only and I …" at bounding box center [251, 119] width 185 height 18
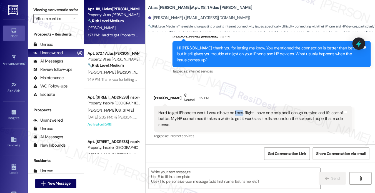
click at [233, 112] on div "Hard to get IPhone to work. I would have no lines. Right I have one only and I …" at bounding box center [251, 119] width 185 height 18
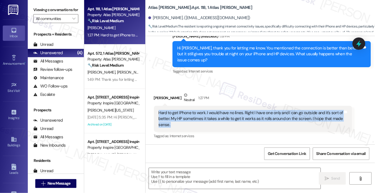
click at [233, 112] on div "Hard to get IPhone to work. I would have no lines. Right I have one only and I …" at bounding box center [251, 119] width 185 height 18
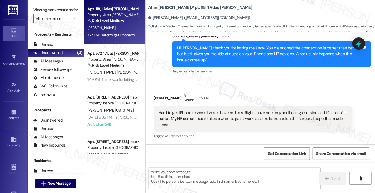
click at [42, 10] on label "Viewing conversations for" at bounding box center [55, 10] width 45 height 9
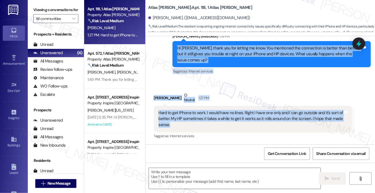
drag, startPoint x: 176, startPoint y: 46, endPoint x: 319, endPoint y: 122, distance: 161.6
click at [319, 122] on div "WO Lease started [DATE] 8:00 PM Show details Announcement, sent via SMS [PERSON…" at bounding box center [260, 90] width 230 height 108
copy div "Hi [PERSON_NAME], thank you for letting me know. You mentioned the connection i…"
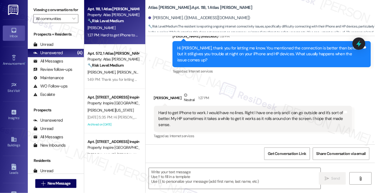
click at [43, 14] on label "Viewing conversations for" at bounding box center [55, 10] width 45 height 9
click at [46, 11] on label "Viewing conversations for" at bounding box center [55, 10] width 45 height 9
click at [272, 113] on div "Hard to get IPhone to work. I would have no lines. Right I have one only and I …" at bounding box center [251, 119] width 185 height 18
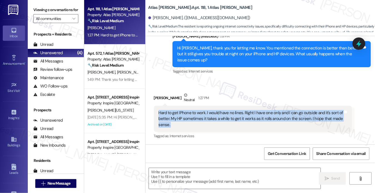
click at [272, 113] on div "Hard to get IPhone to work. I would have no lines. Right I have one only and I …" at bounding box center [251, 119] width 185 height 18
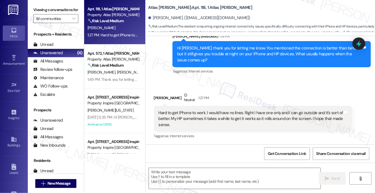
click at [44, 13] on label "Viewing conversations for" at bounding box center [55, 10] width 45 height 9
click at [209, 171] on textarea at bounding box center [235, 178] width 172 height 21
paste textarea "Hi [PERSON_NAME], thank you for explaining that — it definitely makes sense. I …"
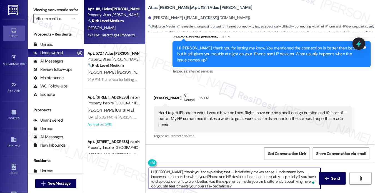
click at [214, 172] on textarea "Hi [PERSON_NAME], thank you for explaining that — it definitely makes sense. I …" at bounding box center [235, 178] width 172 height 21
click at [215, 173] on textarea "Hi [PERSON_NAME], thank you for explaining that. it definitely makes sense. I u…" at bounding box center [235, 178] width 172 height 21
drag, startPoint x: 213, startPoint y: 172, endPoint x: 254, endPoint y: 172, distance: 41.6
click at [254, 172] on textarea "Hi [PERSON_NAME], thank you for explaining that. it definitely makes sense. I u…" at bounding box center [235, 178] width 172 height 21
click at [245, 174] on textarea "Hi [PERSON_NAME], thank you for explaining that. I understand how inconvenient …" at bounding box center [235, 178] width 172 height 21
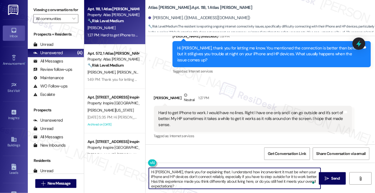
click at [245, 174] on textarea "Hi [PERSON_NAME], thank you for explaining that. I understand how inconvenient …" at bounding box center [235, 178] width 172 height 21
click at [167, 176] on textarea "Hi [PERSON_NAME], thank you for explaining that. I understand how inconvenient …" at bounding box center [235, 178] width 172 height 21
click at [207, 179] on textarea "Hi [PERSON_NAME], thank you for explaining that. I understand how inconvenient …" at bounding box center [235, 178] width 172 height 21
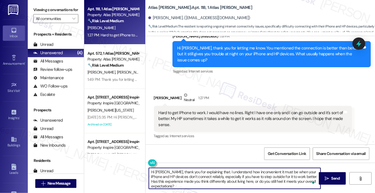
click at [215, 179] on textarea "Hi [PERSON_NAME], thank you for explaining that. I understand how inconvenient …" at bounding box center [235, 178] width 172 height 21
click at [216, 179] on textarea "Hi [PERSON_NAME], thank you for explaining that. I understand how inconvenient …" at bounding box center [235, 178] width 172 height 21
click at [177, 184] on textarea "Hi [PERSON_NAME], thank you for explaining that. I understand how inconvenient …" at bounding box center [235, 178] width 172 height 21
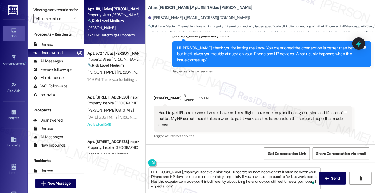
drag, startPoint x: 324, startPoint y: 176, endPoint x: 185, endPoint y: 141, distance: 143.3
click at [186, 141] on div "WO Lease started [DATE] 8:00 PM Show details Announcement, sent via SMS [PERSON…" at bounding box center [260, 132] width 230 height 193
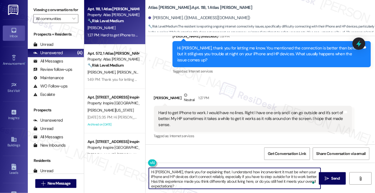
drag, startPoint x: 167, startPoint y: 172, endPoint x: 128, endPoint y: 166, distance: 39.3
click at [128, 166] on div "Apt. 118, 1 Atlas [PERSON_NAME] Property: Atlas [PERSON_NAME] 🔧 Risk Level: Med…" at bounding box center [229, 96] width 291 height 193
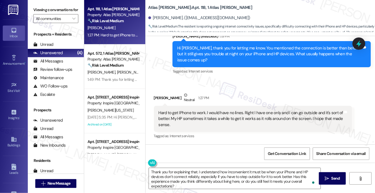
click at [165, 97] on div "[PERSON_NAME] Neutral 1:27 PM" at bounding box center [253, 99] width 198 height 14
click at [159, 96] on div "[PERSON_NAME] Neutral 1:27 PM" at bounding box center [253, 99] width 198 height 14
copy div "[PERSON_NAME]"
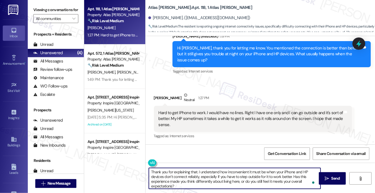
drag, startPoint x: 196, startPoint y: 172, endPoint x: 215, endPoint y: 166, distance: 20.6
click at [196, 172] on textarea "Thank you for explaining that. I understand how inconvenient it must be when yo…" at bounding box center [235, 178] width 172 height 21
paste textarea "[PERSON_NAME]"
type textarea "Thank you for explaining that, [PERSON_NAME]. I understand how inconvenient it …"
click at [330, 174] on button " Send" at bounding box center [332, 178] width 27 height 12
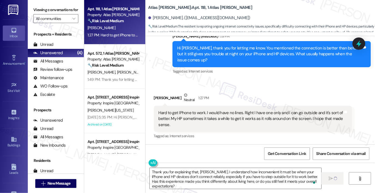
click at [246, 119] on div "Hard to get IPhone to work. I would have no lines. Right I have one only and I …" at bounding box center [251, 119] width 185 height 18
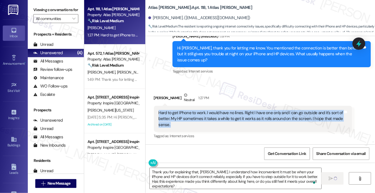
click at [246, 119] on div "Hard to get IPhone to work. I would have no lines. Right I have one only and I …" at bounding box center [251, 119] width 185 height 18
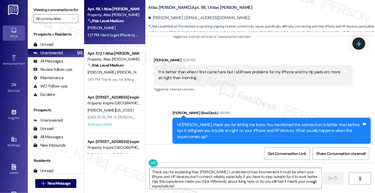
scroll to position [92, 0]
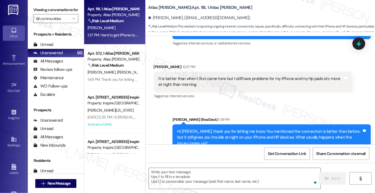
click at [242, 80] on div "It is better than when I first came here but I still have problems for my iPhon…" at bounding box center [251, 82] width 185 height 12
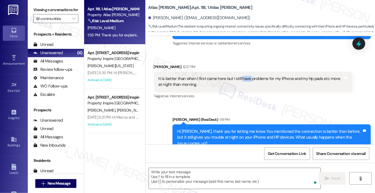
click at [242, 80] on div "It is better than when I first came here but I still have problems for my iPhon…" at bounding box center [251, 82] width 185 height 12
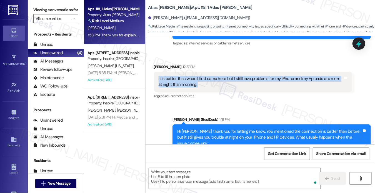
click at [242, 80] on div "It is better than when I first came here but I still have problems for my iPhon…" at bounding box center [251, 82] width 185 height 12
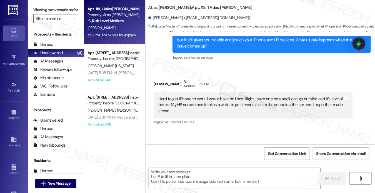
scroll to position [231, 0]
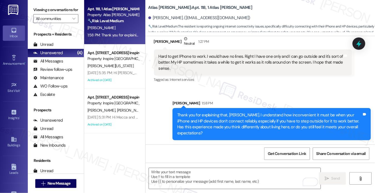
click at [223, 66] on div "Hard to get IPhone to work. I would have no lines. Right I have one only and I …" at bounding box center [251, 63] width 185 height 18
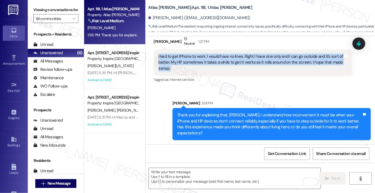
click at [223, 66] on div "Hard to get IPhone to work. I would have no lines. Right I have one only and I …" at bounding box center [251, 63] width 185 height 18
copy div "Hard to get IPhone to work. I would have no lines. Right I have one only and I …"
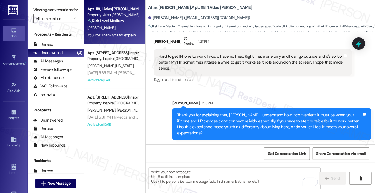
click at [39, 11] on label "Viewing conversations for" at bounding box center [55, 10] width 45 height 9
click at [38, 12] on label "Viewing conversations for" at bounding box center [55, 10] width 45 height 9
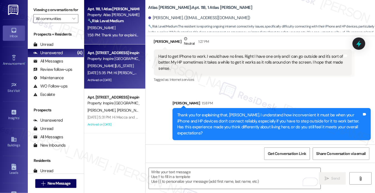
click at [113, 67] on div "[PERSON_NAME][US_STATE]" at bounding box center [113, 65] width 52 height 7
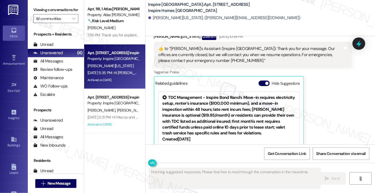
scroll to position [453, 0]
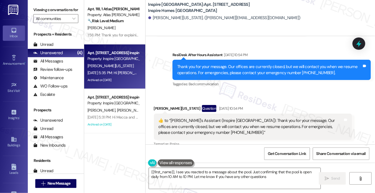
type textarea "{{first_name}}, I see you reacted to a message about the pool. Just confirming …"
